Goal: Information Seeking & Learning: Learn about a topic

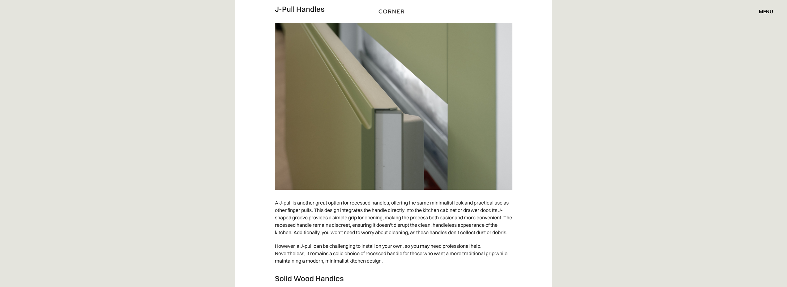
scroll to position [1485, 0]
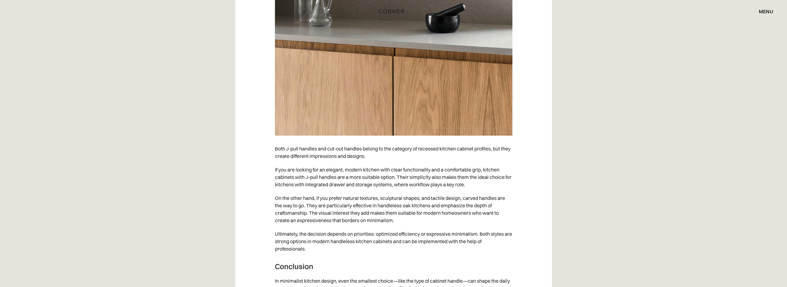
scroll to position [2629, 0]
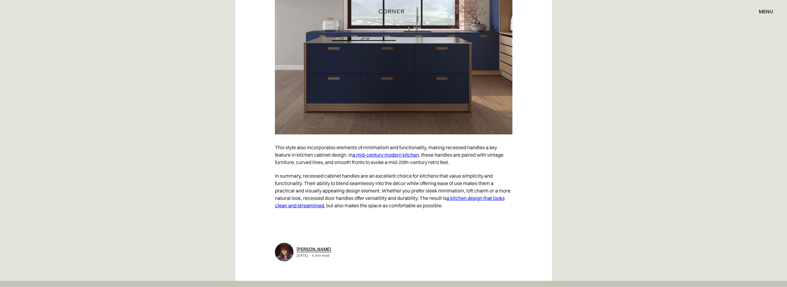
scroll to position [3669, 0]
